Goal: Check status: Check status

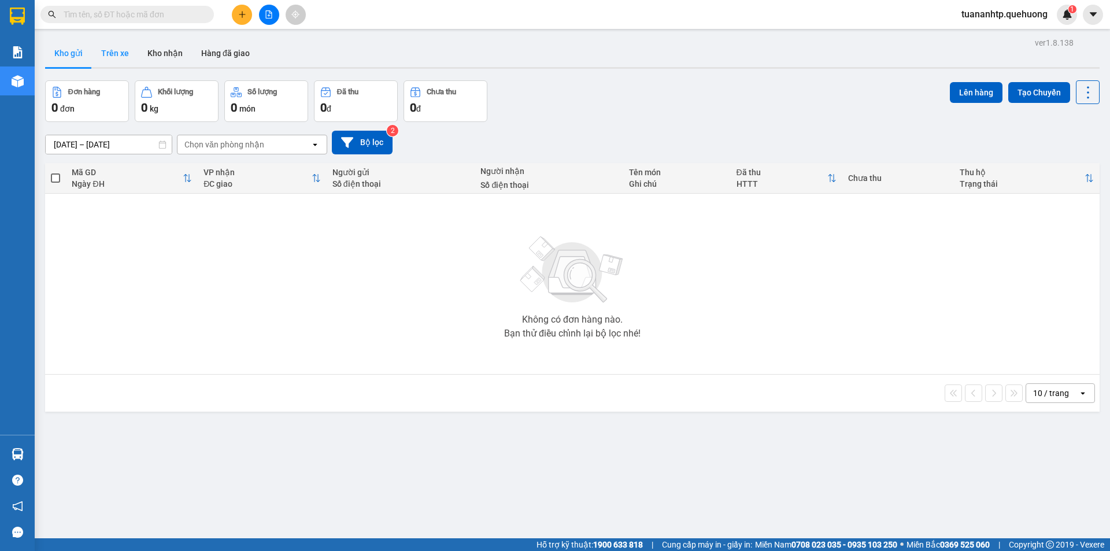
click at [124, 50] on button "Trên xe" at bounding box center [115, 53] width 46 height 28
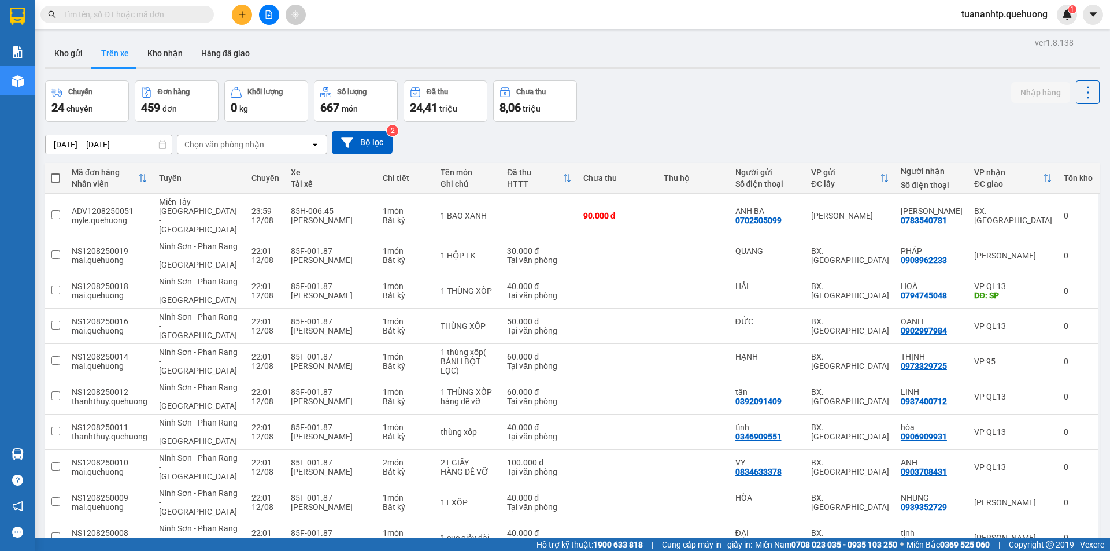
click at [233, 145] on div "Chọn văn phòng nhận" at bounding box center [224, 145] width 80 height 12
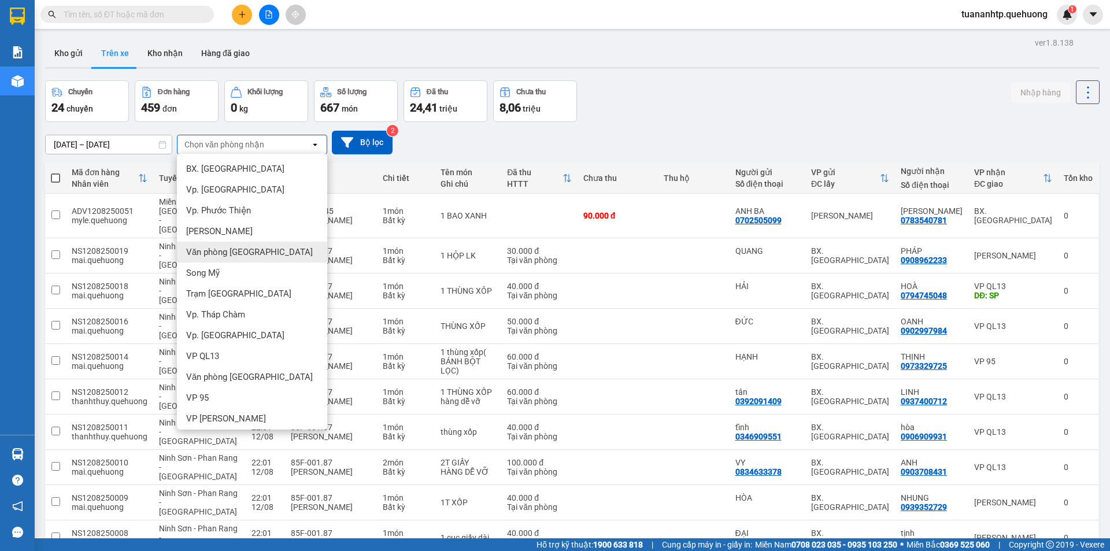
click at [259, 254] on span "Văn phòng Tân Phú" at bounding box center [249, 252] width 127 height 12
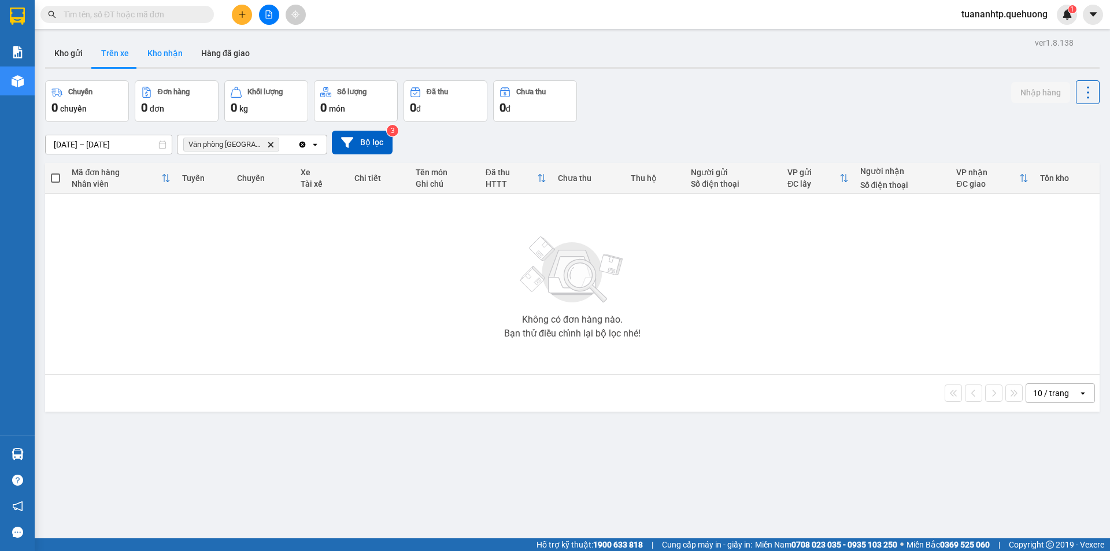
click at [159, 50] on button "Kho nhận" at bounding box center [165, 53] width 54 height 28
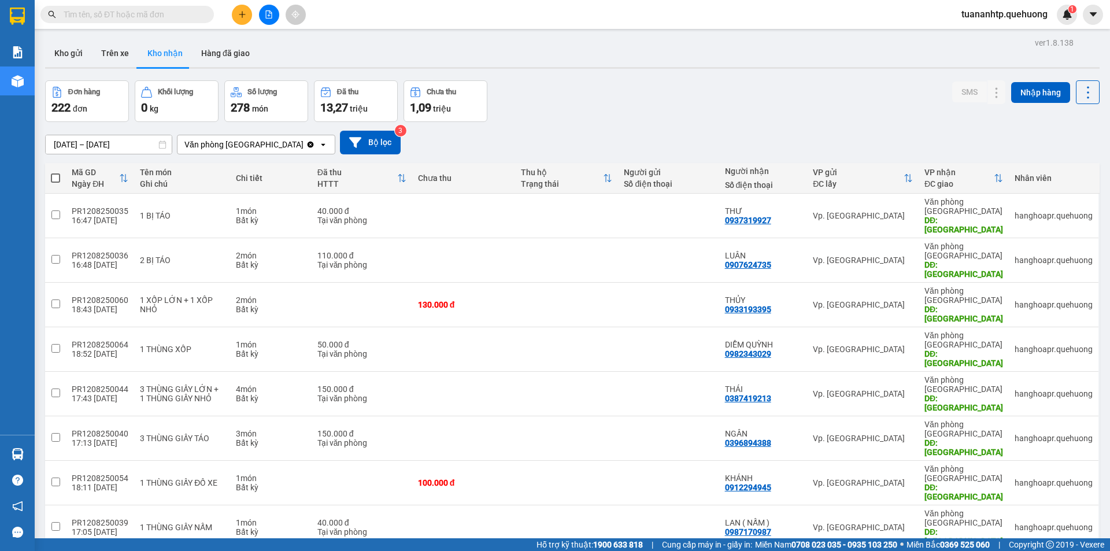
click at [57, 181] on span at bounding box center [55, 178] width 9 height 9
click at [56, 172] on input "checkbox" at bounding box center [56, 172] width 0 height 0
checkbox input "true"
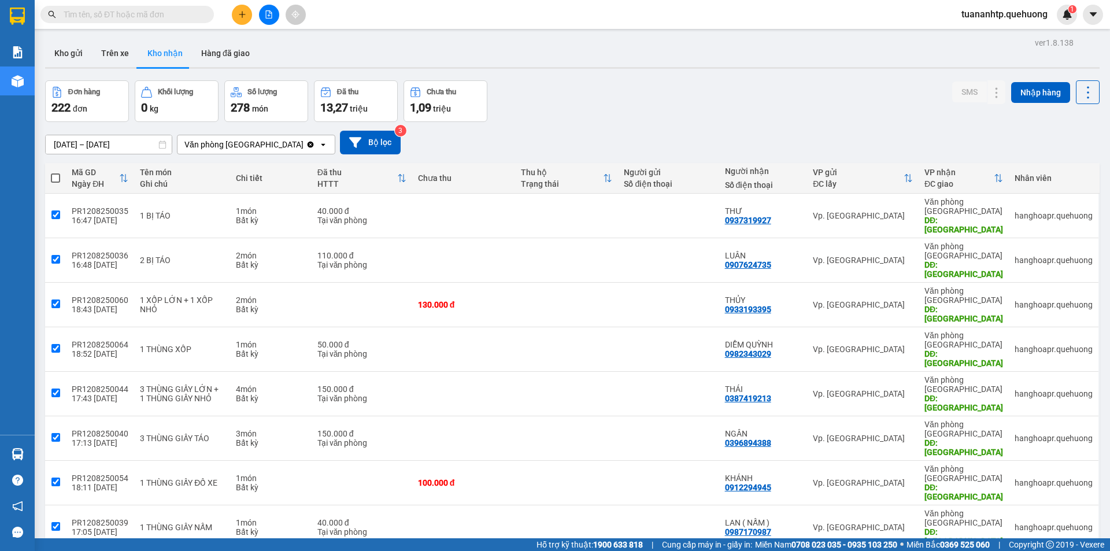
checkbox input "true"
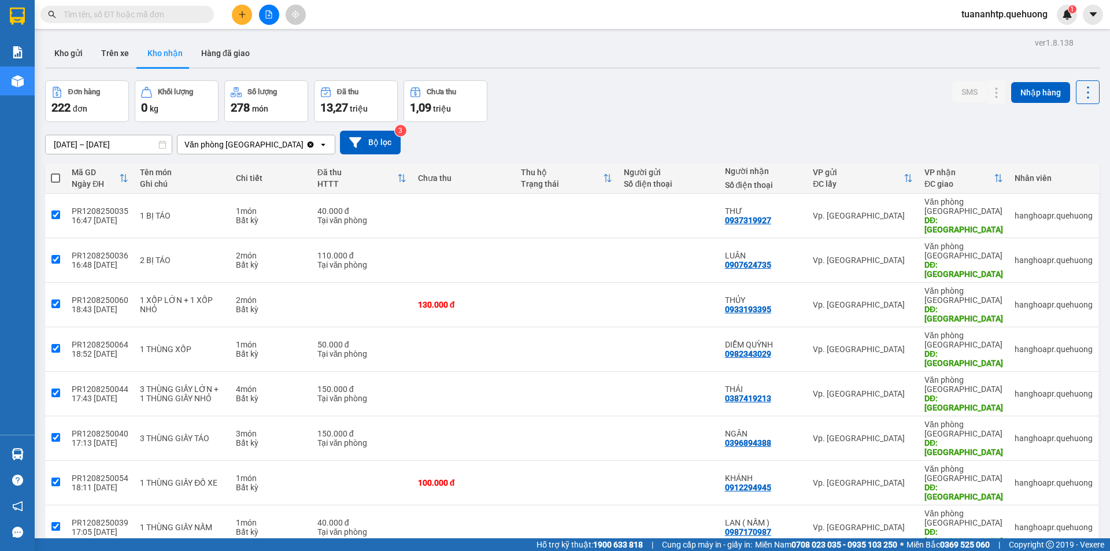
checkbox input "true"
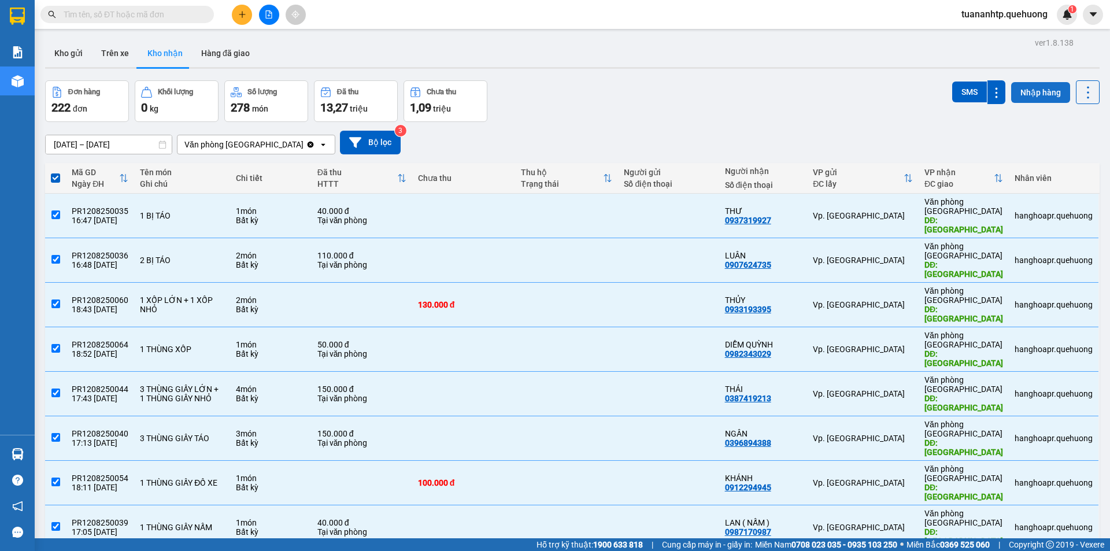
click at [1042, 96] on button "Nhập hàng" at bounding box center [1041, 92] width 59 height 21
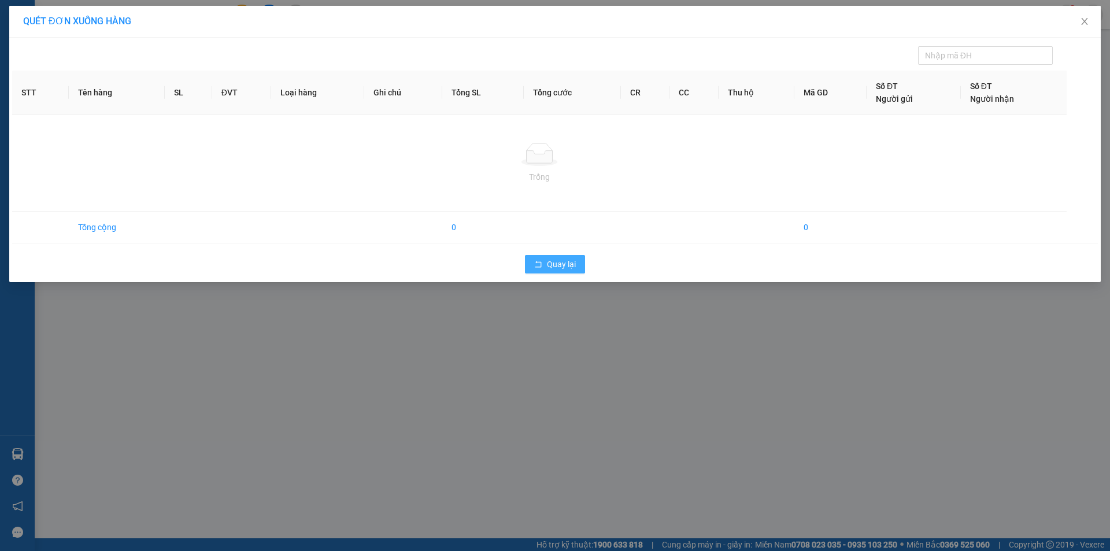
click at [569, 271] on button "Quay lại" at bounding box center [555, 264] width 60 height 19
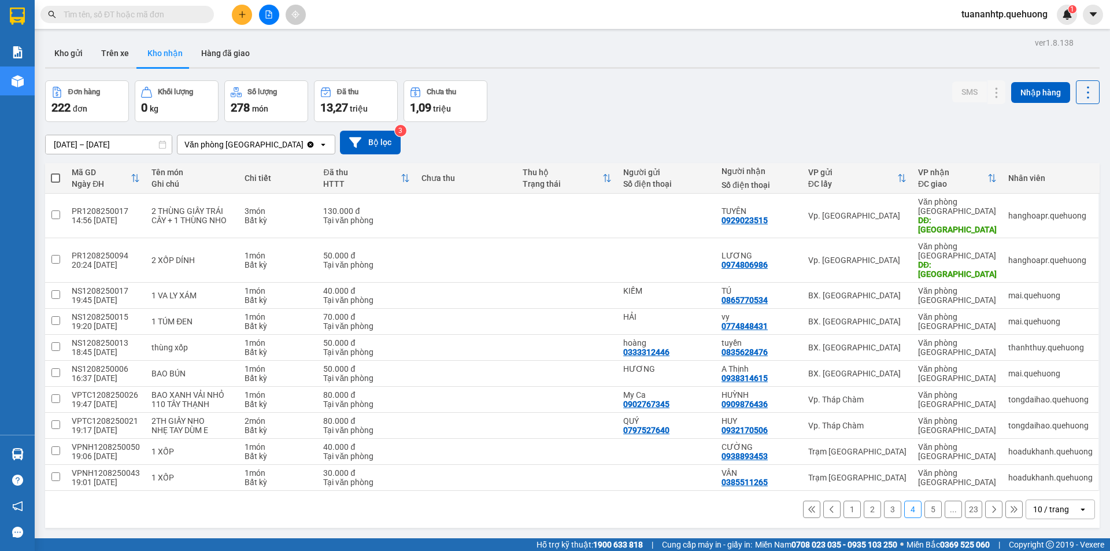
click at [930, 501] on button "5" at bounding box center [933, 509] width 17 height 17
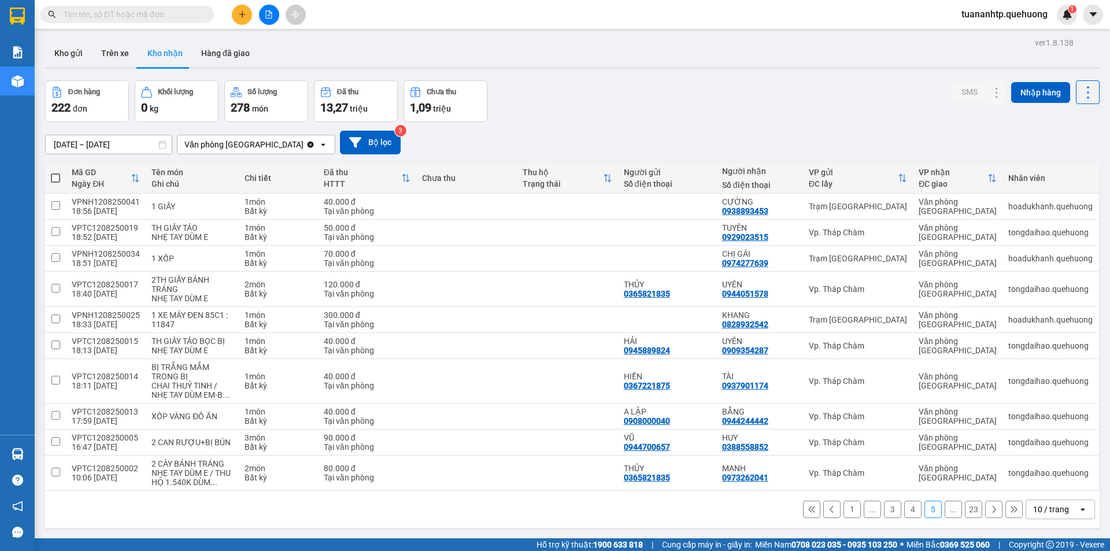
click at [949, 514] on button "..." at bounding box center [953, 509] width 17 height 17
click at [990, 510] on icon at bounding box center [994, 509] width 8 height 8
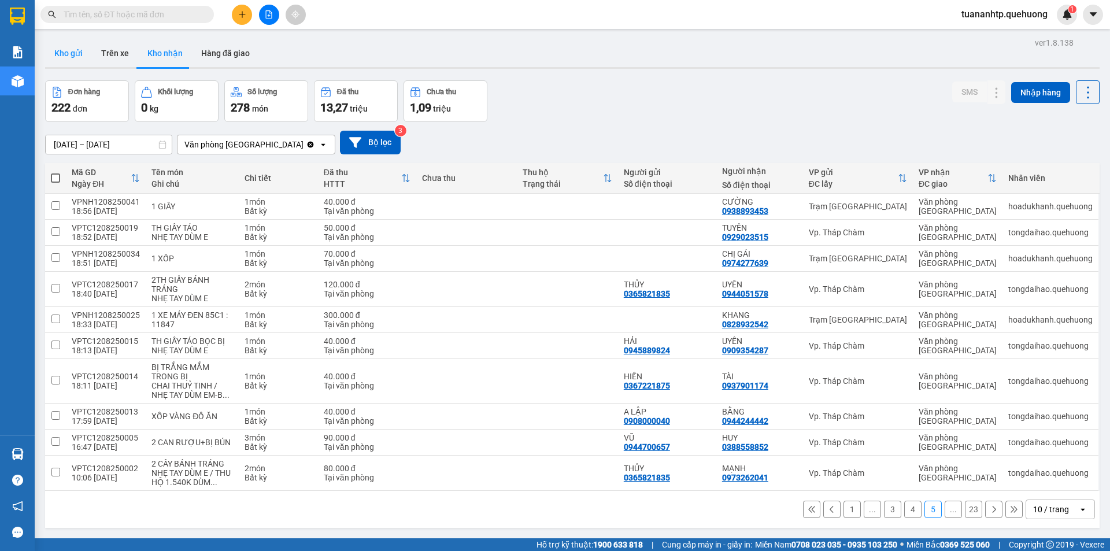
click at [80, 54] on button "Kho gửi" at bounding box center [68, 53] width 47 height 28
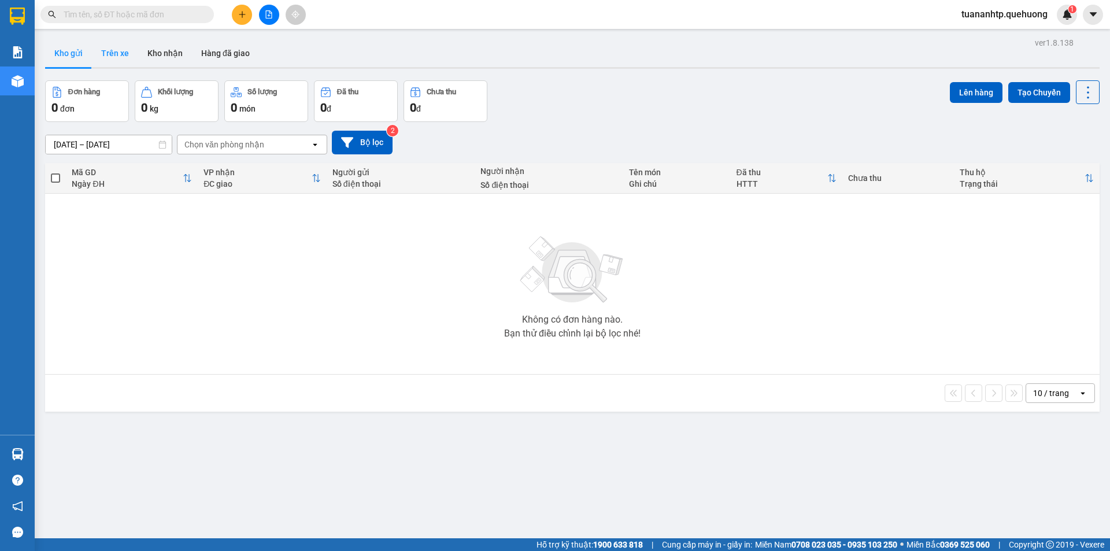
click at [109, 54] on button "Trên xe" at bounding box center [115, 53] width 46 height 28
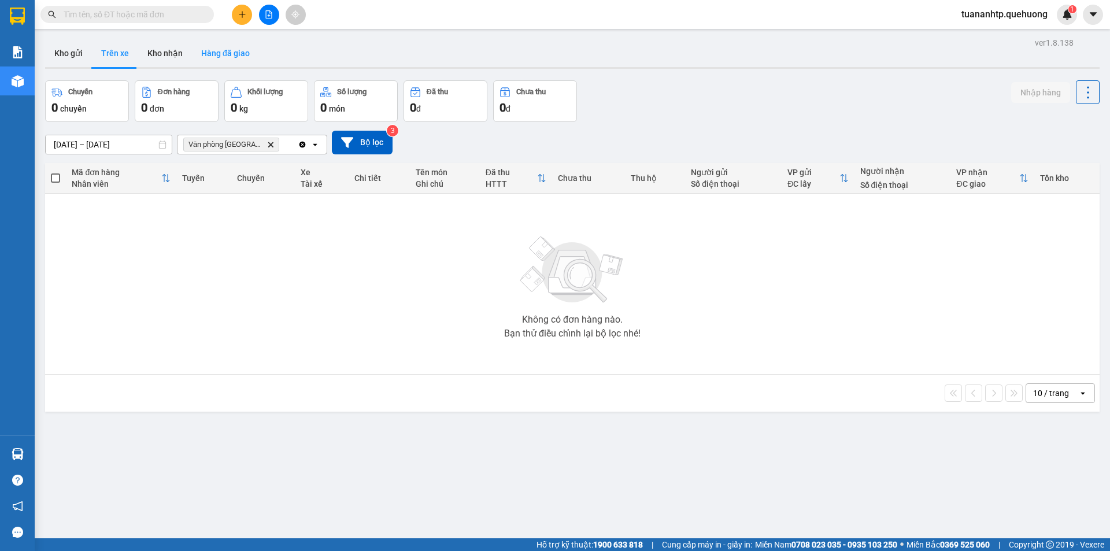
click at [211, 51] on button "Hàng đã giao" at bounding box center [225, 53] width 67 height 28
